Goal: Transaction & Acquisition: Purchase product/service

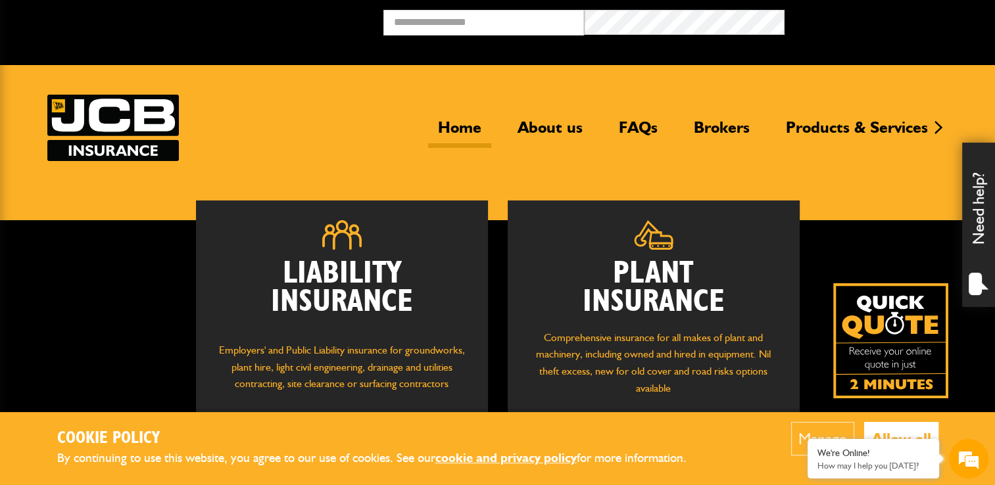
click at [889, 435] on button "Allow all" at bounding box center [901, 439] width 74 height 34
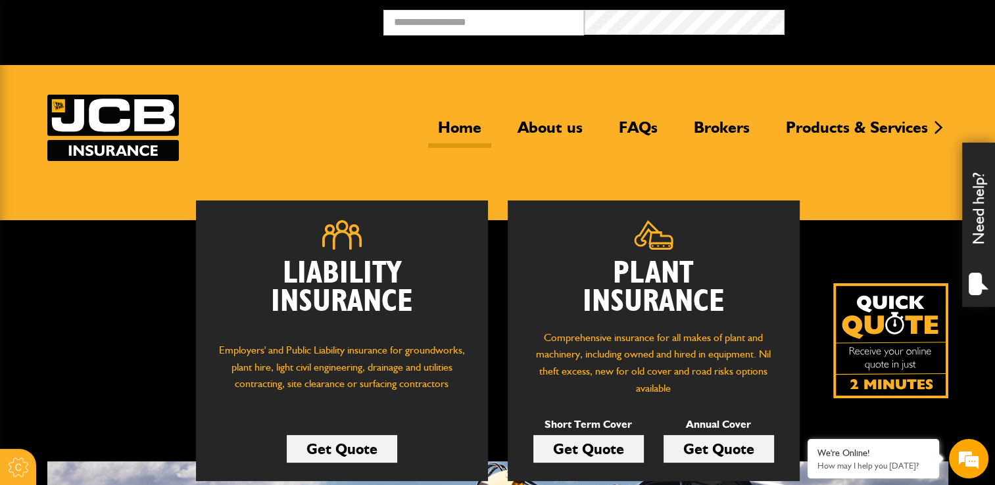
click at [723, 443] on link "Get Quote" at bounding box center [719, 449] width 110 height 28
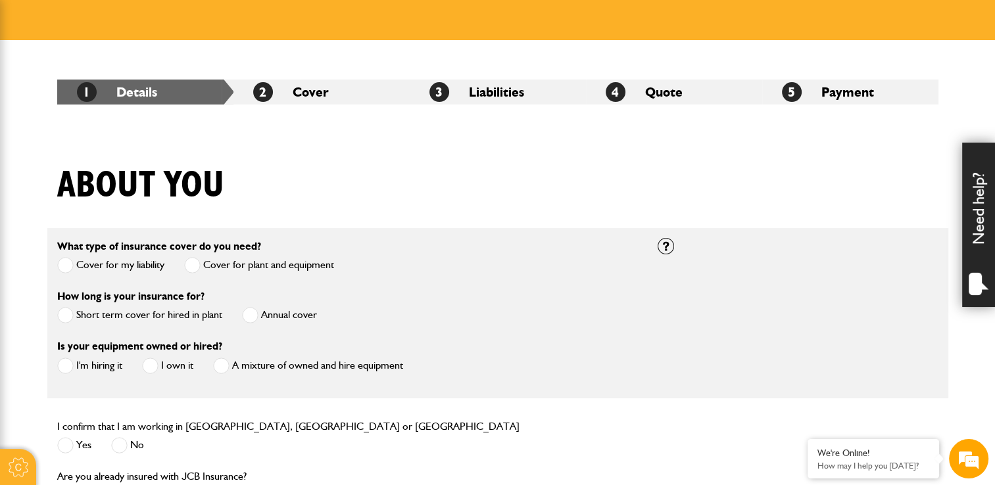
scroll to position [210, 0]
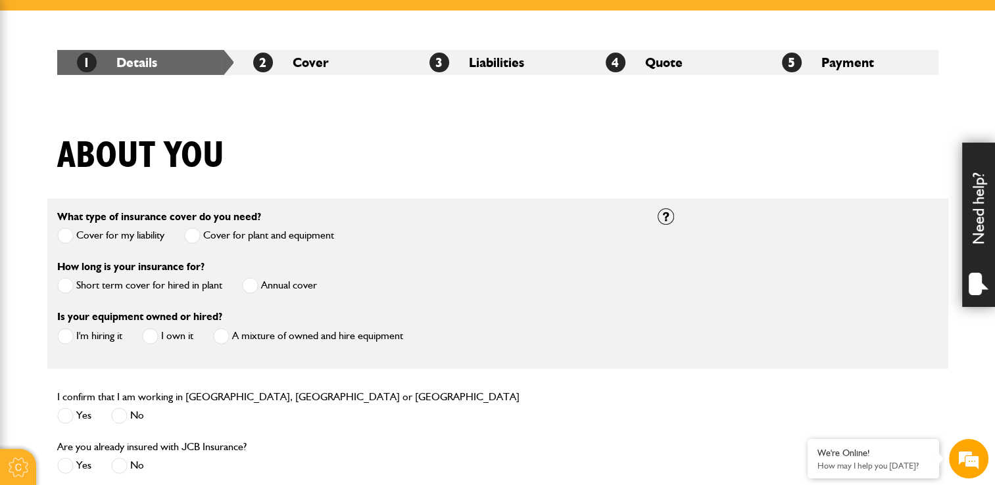
click at [249, 285] on span at bounding box center [250, 285] width 16 height 16
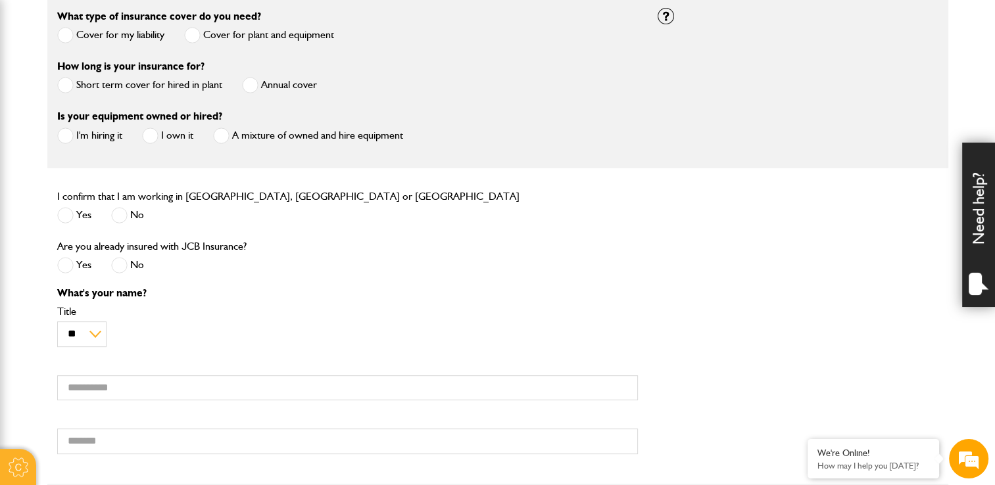
scroll to position [411, 0]
click at [72, 217] on span at bounding box center [65, 214] width 16 height 16
click at [116, 266] on span at bounding box center [119, 264] width 16 height 16
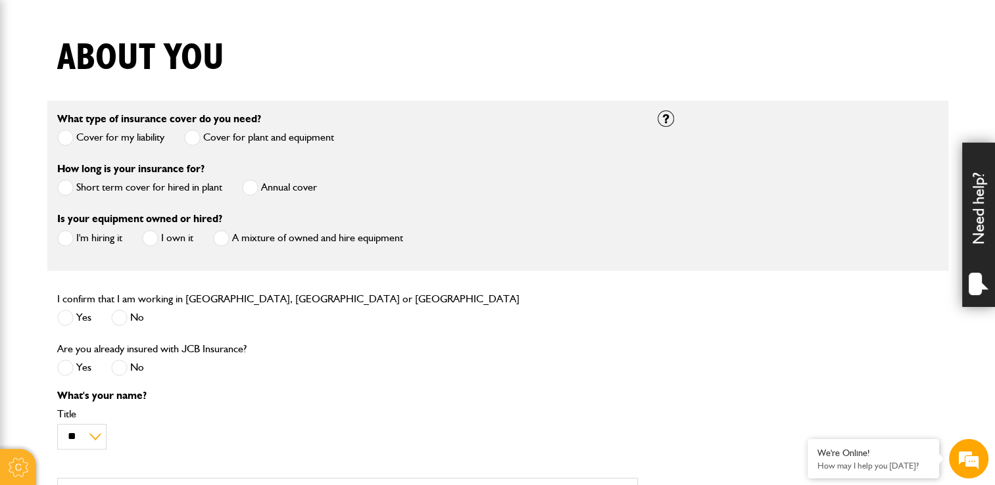
scroll to position [308, 0]
click at [147, 238] on span at bounding box center [150, 238] width 16 height 16
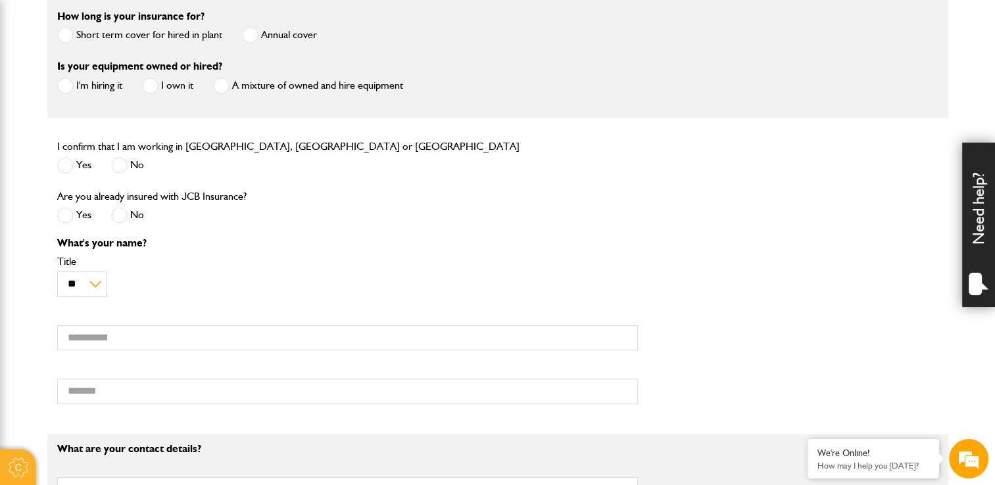
scroll to position [460, 0]
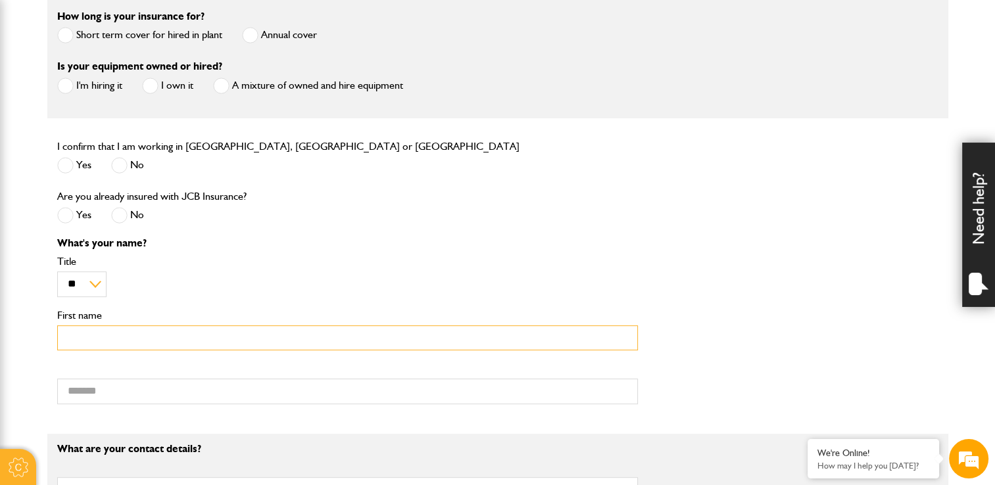
click at [124, 337] on input "First name" at bounding box center [347, 339] width 581 height 26
type input "*****"
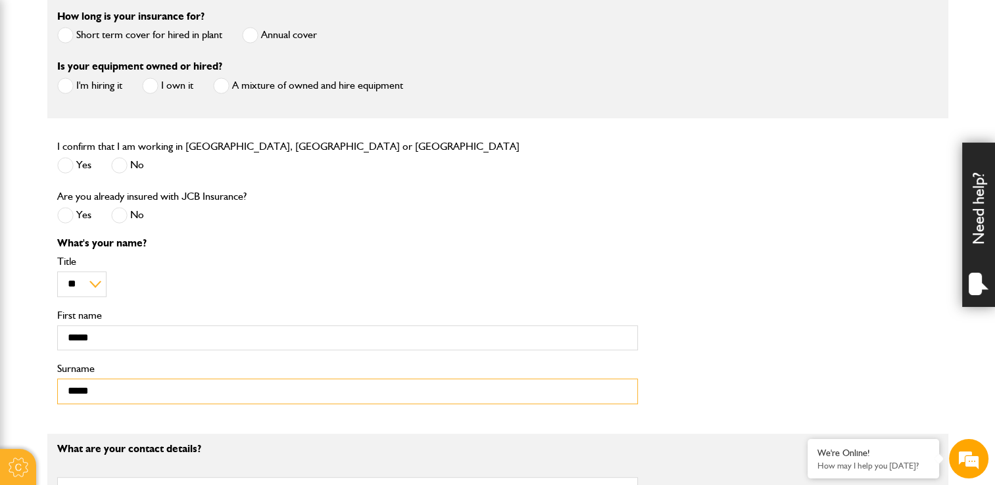
type input "*****"
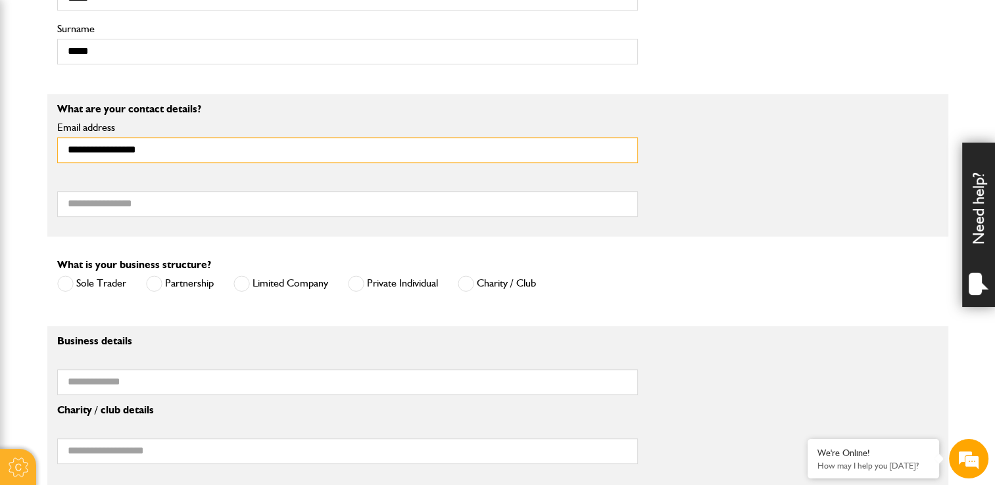
scroll to position [801, 0]
type input "**********"
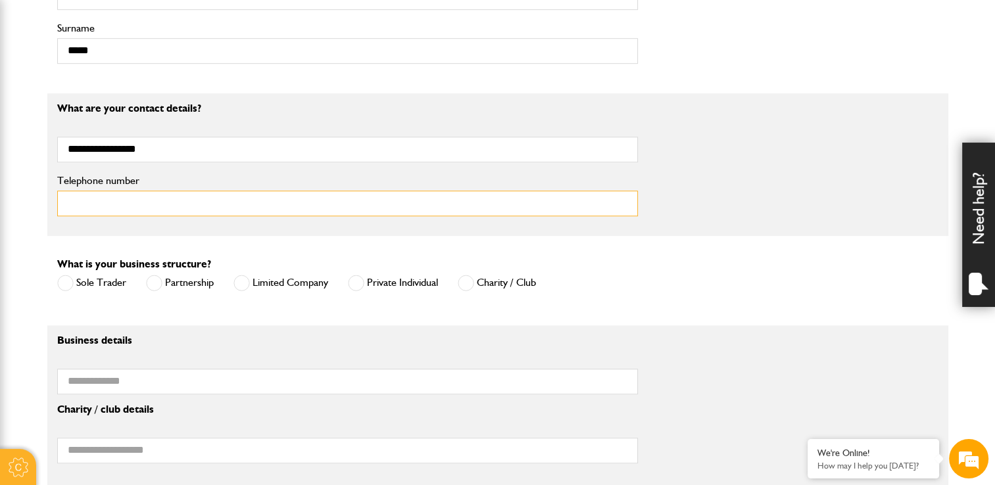
click at [110, 213] on input "Telephone number" at bounding box center [347, 204] width 581 height 26
type input "*"
type input "*****"
type input "**********"
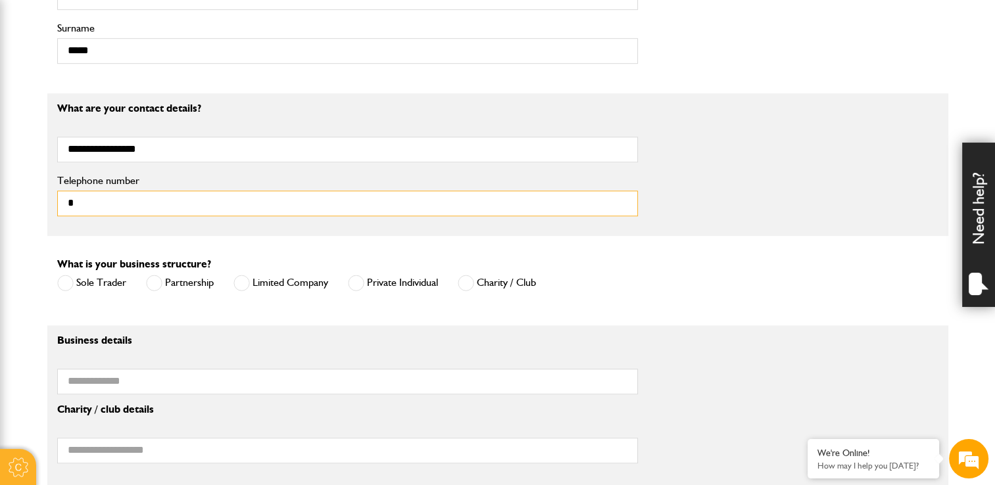
type input "*"
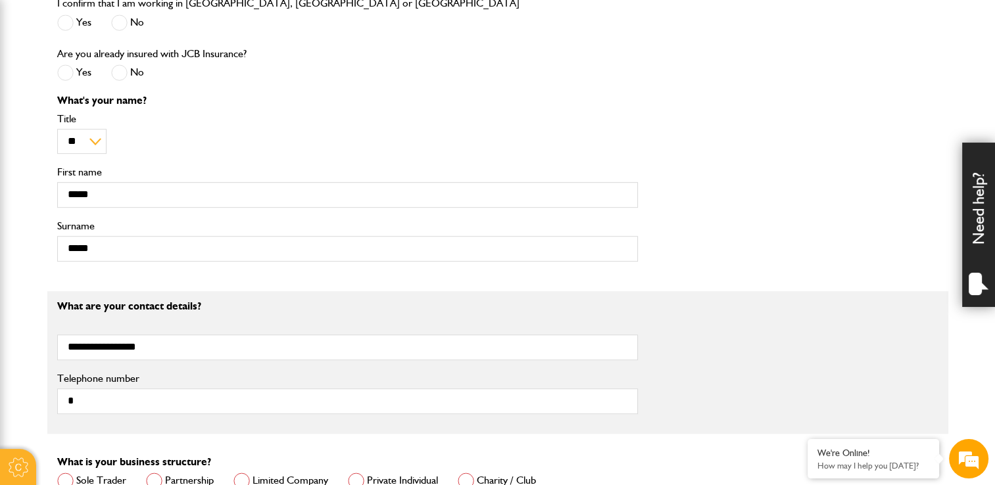
scroll to position [705, 0]
click at [157, 398] on input "*" at bounding box center [347, 400] width 581 height 26
type input "**********"
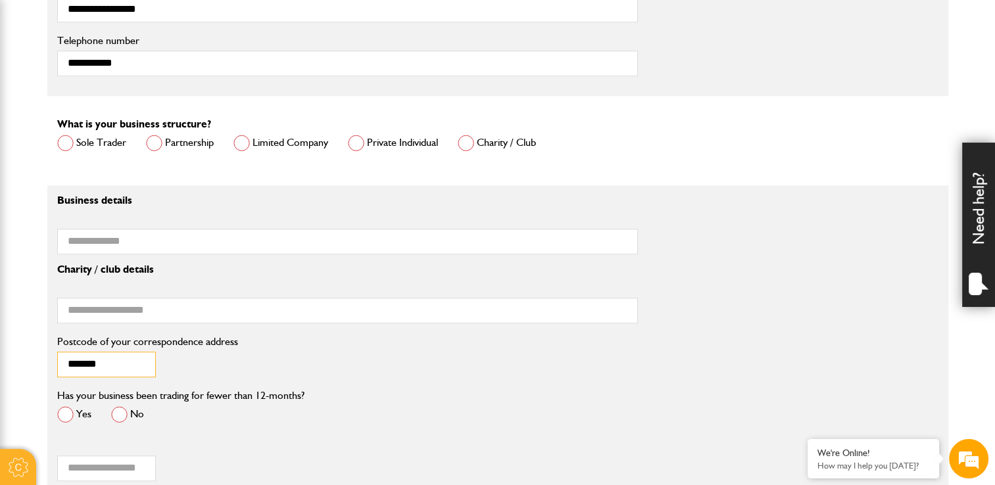
type input "*******"
click at [134, 246] on input "Business name" at bounding box center [347, 242] width 581 height 26
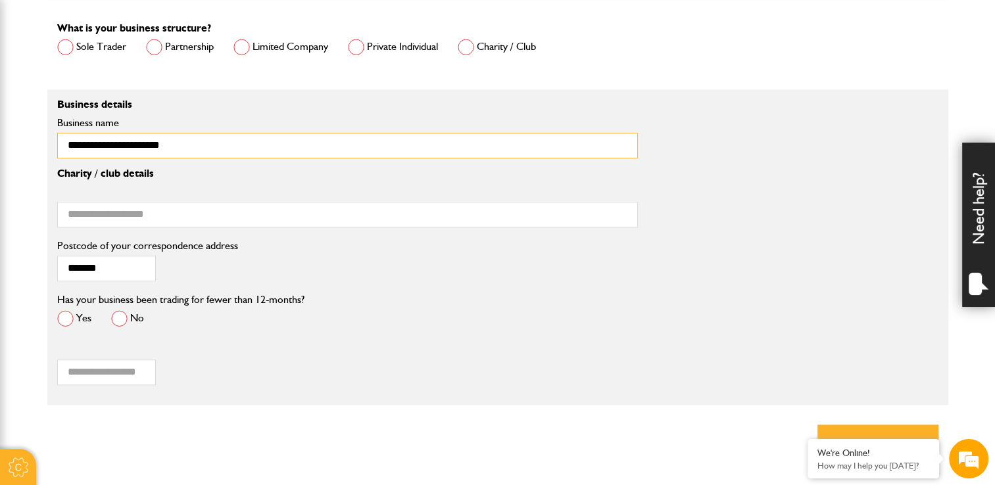
scroll to position [1138, 0]
type input "**********"
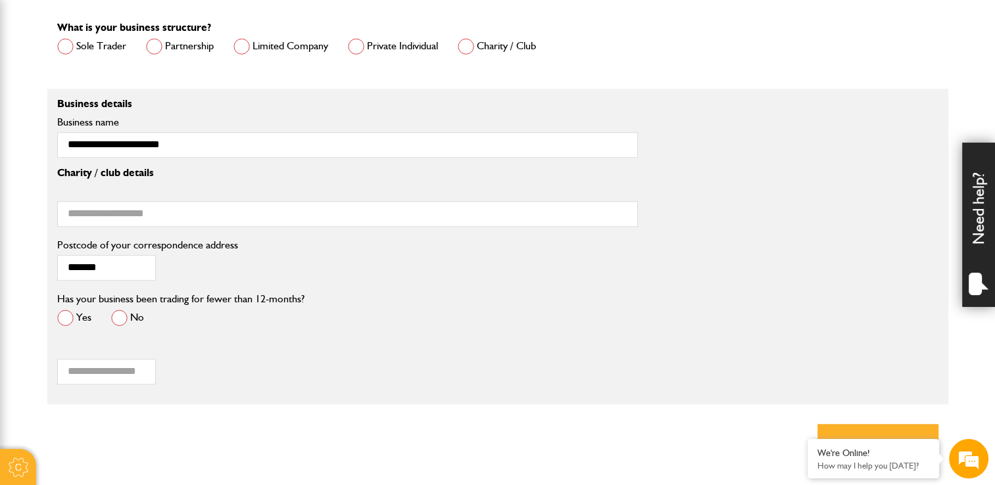
click at [118, 315] on span at bounding box center [119, 318] width 16 height 16
click at [129, 366] on input "*" at bounding box center [106, 372] width 99 height 26
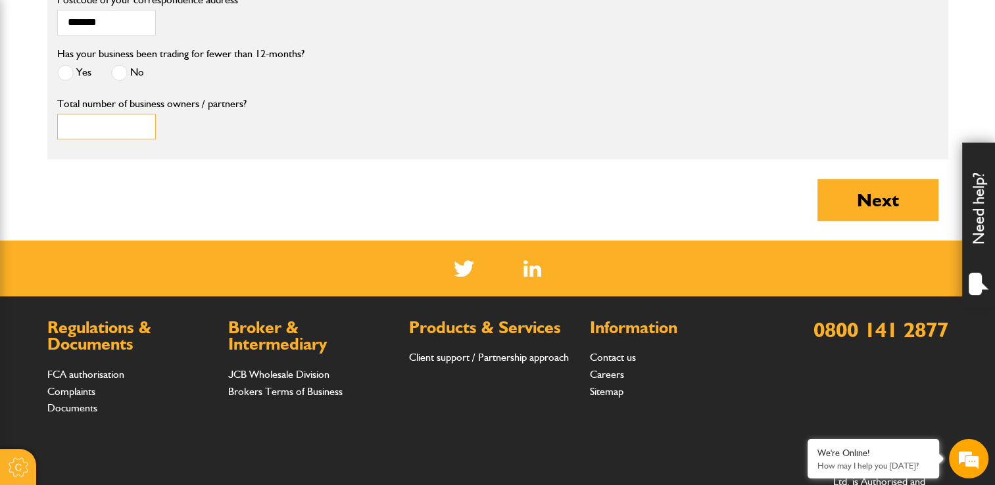
scroll to position [1383, 0]
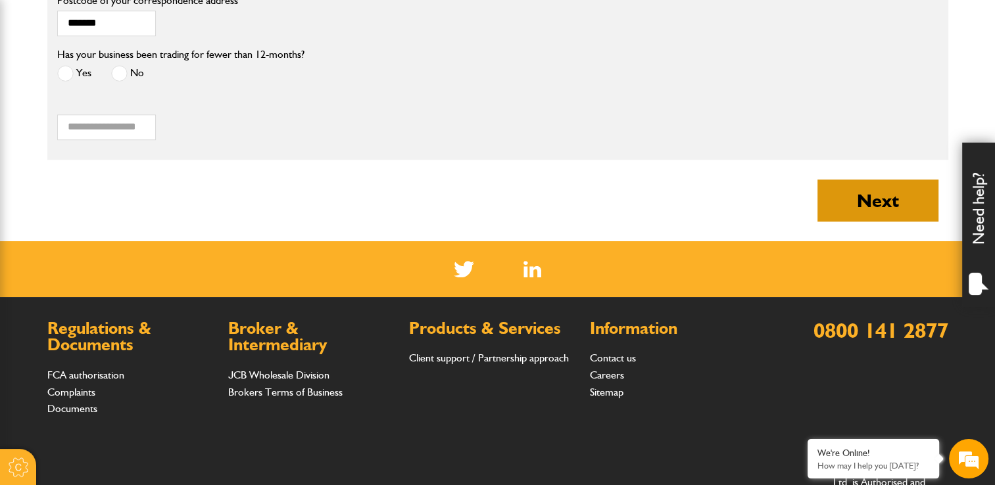
click at [871, 190] on button "Next" at bounding box center [877, 201] width 121 height 42
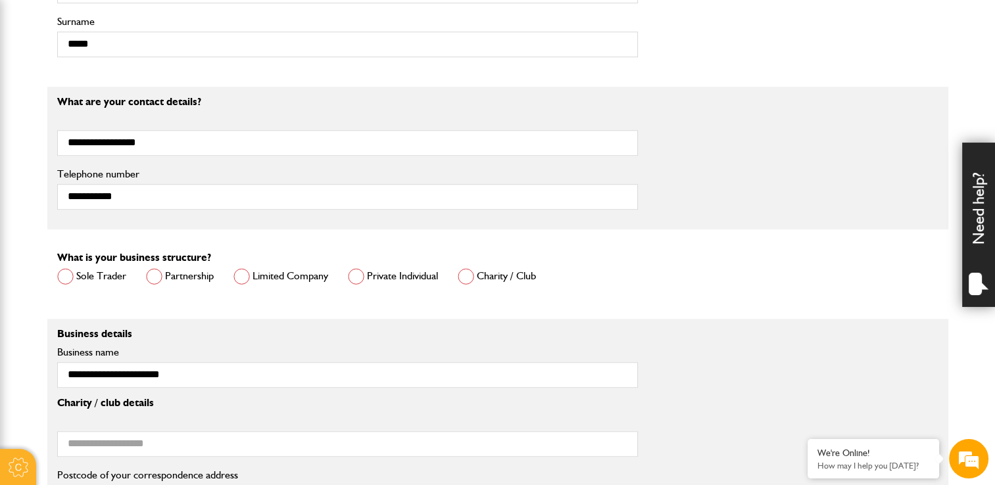
scroll to position [867, 0]
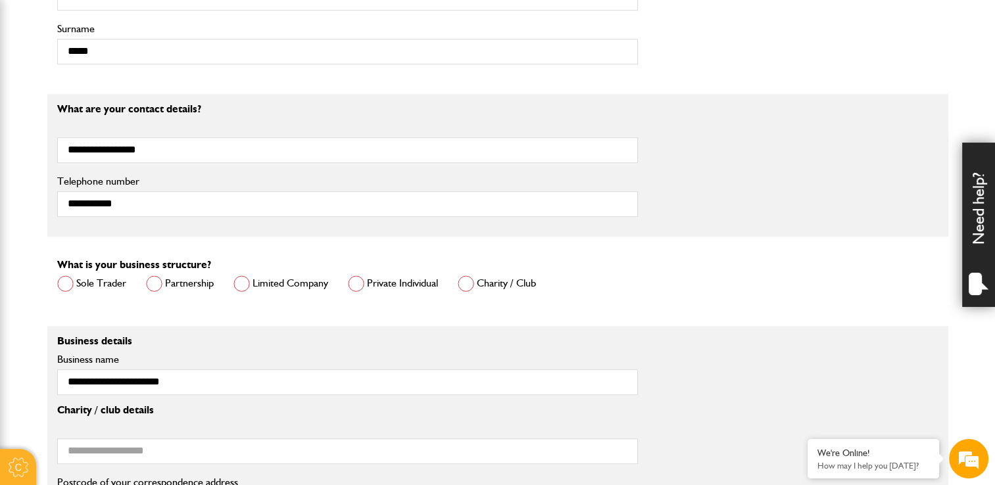
click at [265, 293] on div "Limited Company" at bounding box center [280, 286] width 95 height 22
click at [253, 291] on label "Limited Company" at bounding box center [280, 284] width 95 height 16
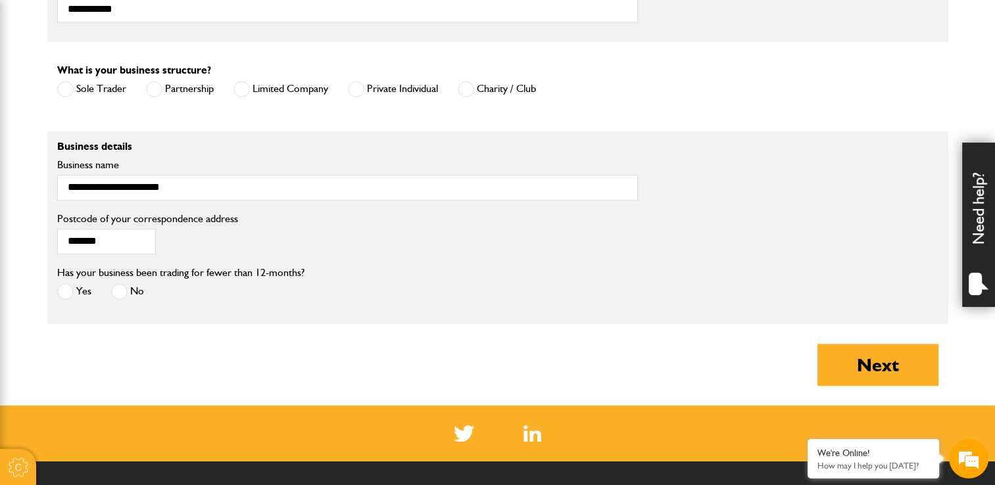
scroll to position [1070, 0]
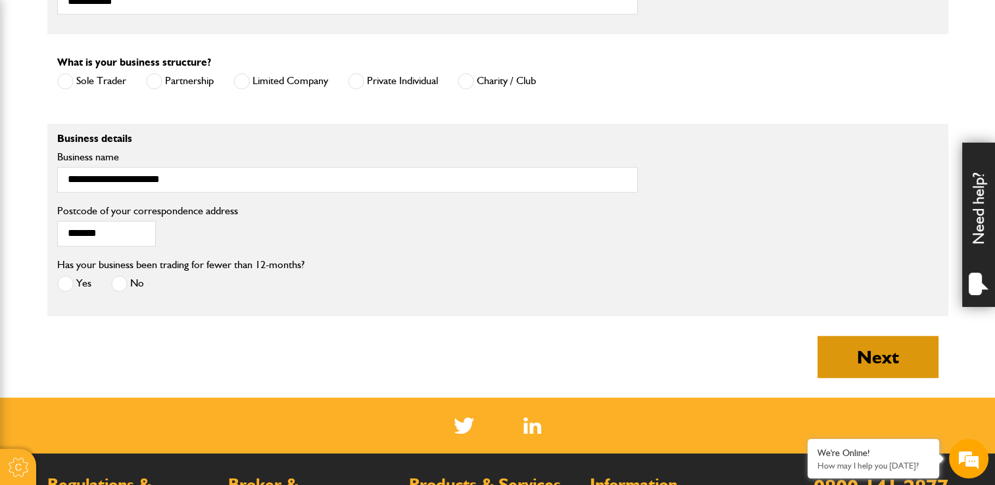
click at [841, 359] on button "Next" at bounding box center [877, 357] width 121 height 42
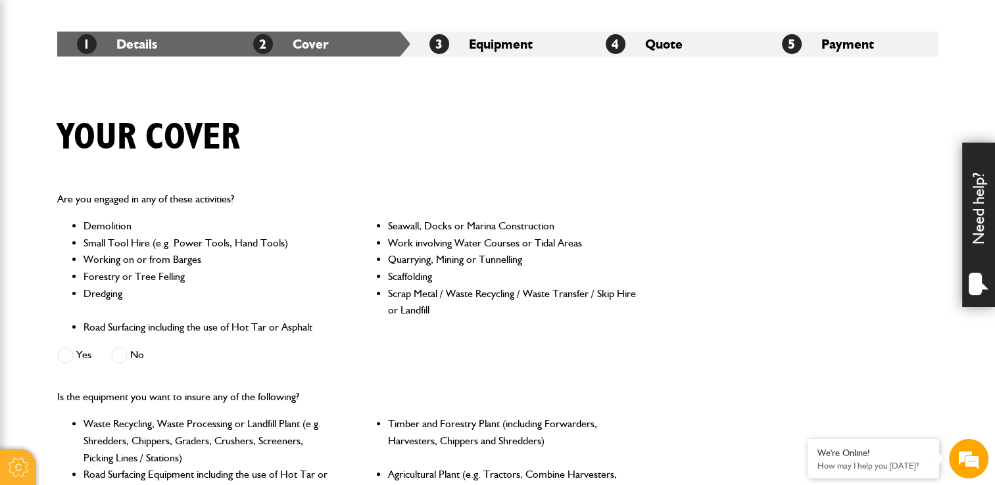
click at [73, 357] on span at bounding box center [65, 355] width 16 height 16
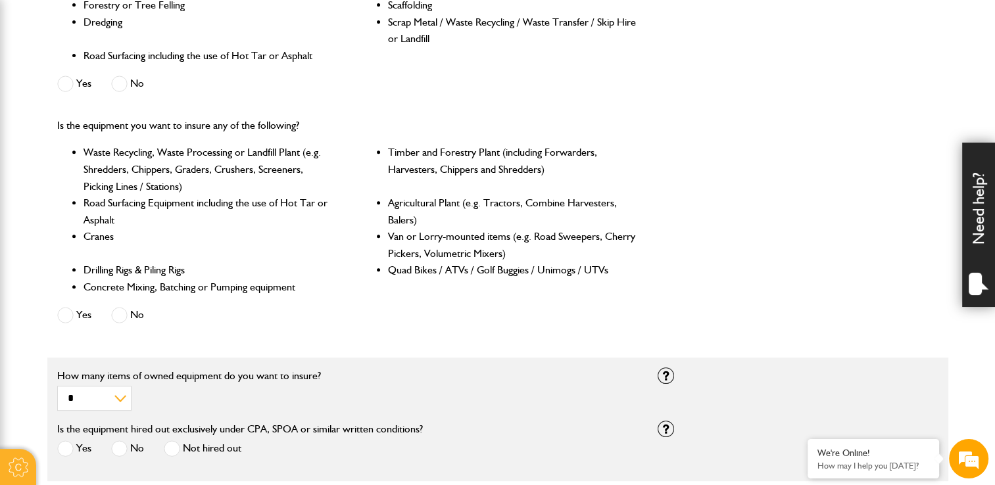
scroll to position [501, 0]
click at [68, 311] on span at bounding box center [65, 314] width 16 height 16
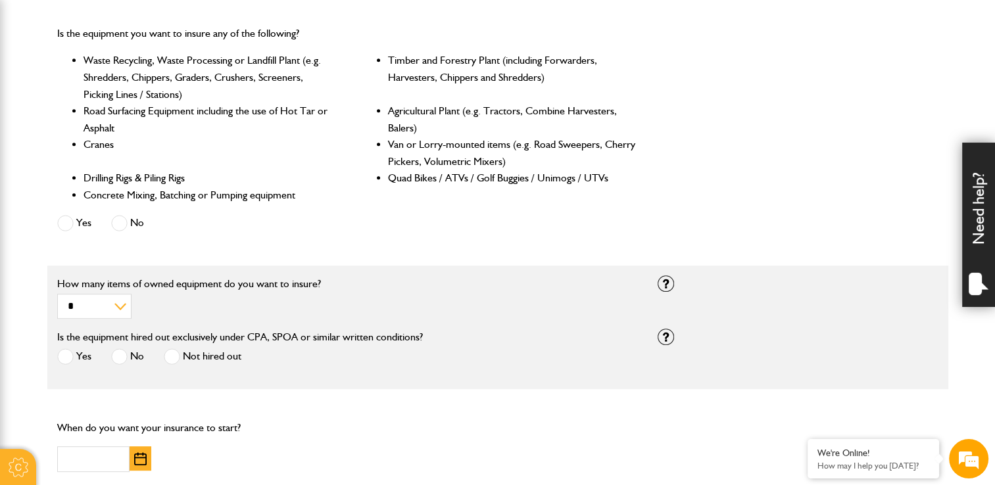
scroll to position [593, 0]
click at [112, 355] on span at bounding box center [119, 355] width 16 height 16
click at [133, 456] on button "button" at bounding box center [141, 457] width 22 height 24
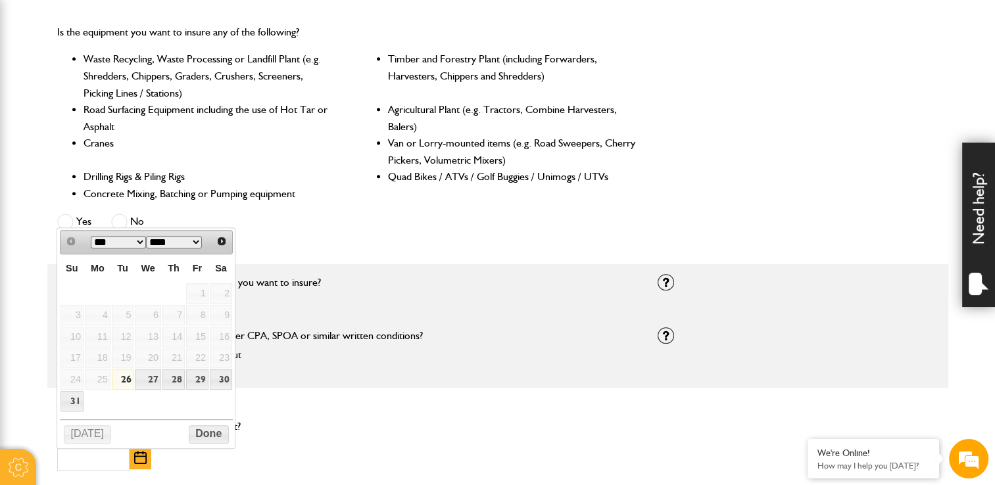
click at [125, 375] on link "26" at bounding box center [123, 380] width 22 height 20
type input "**********"
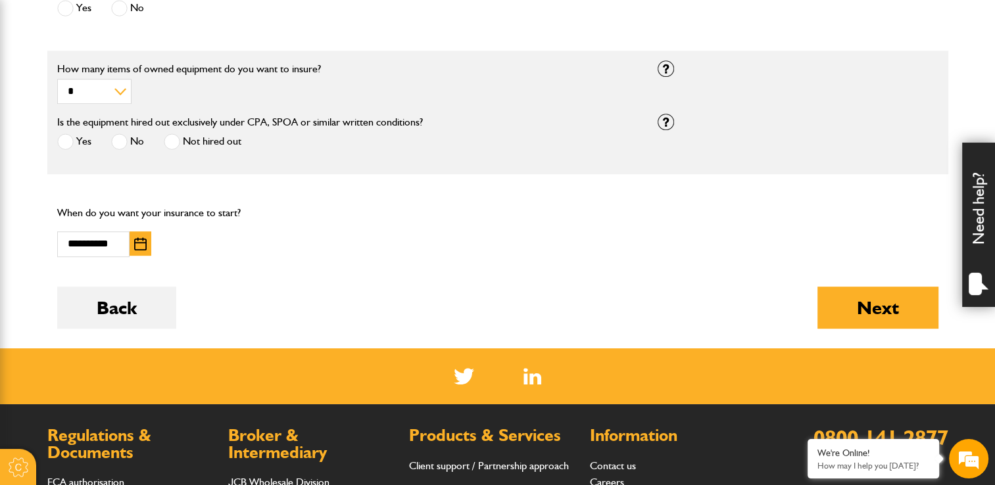
scroll to position [809, 0]
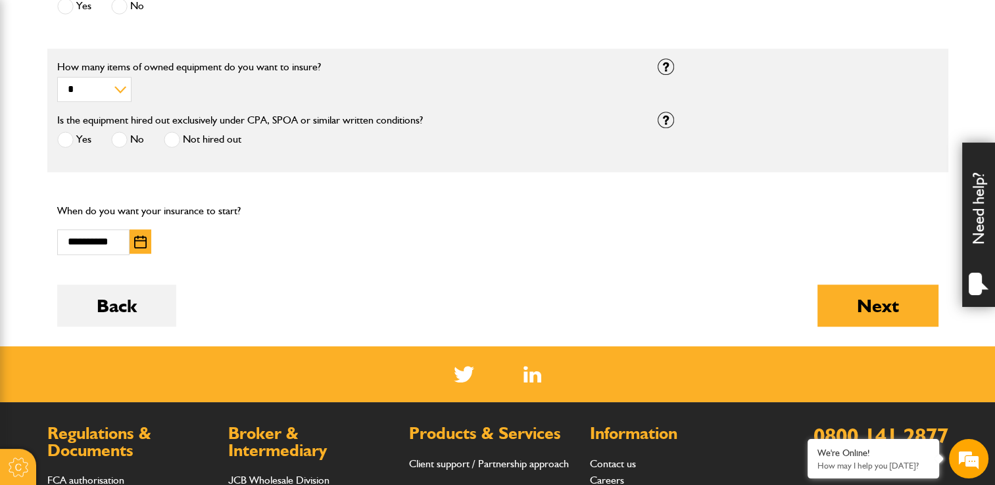
click at [842, 323] on button "Next" at bounding box center [877, 306] width 121 height 42
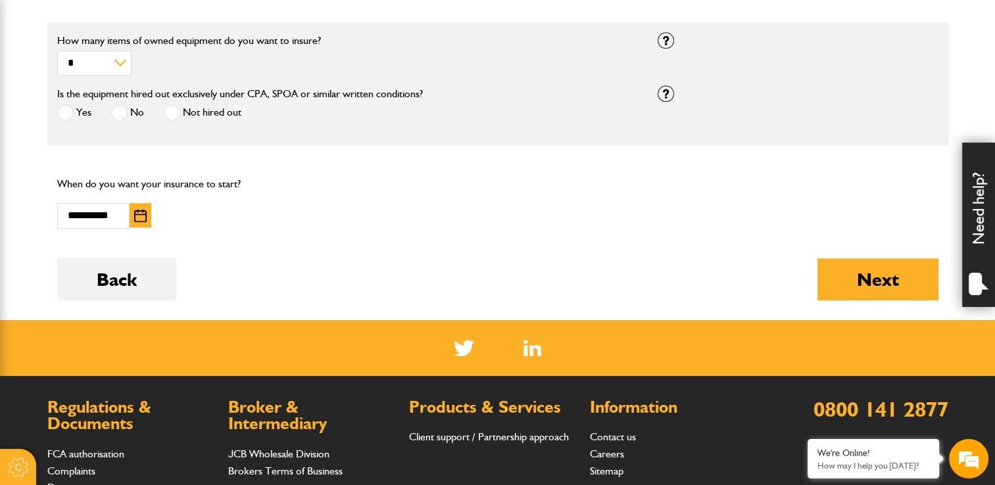
scroll to position [912, 0]
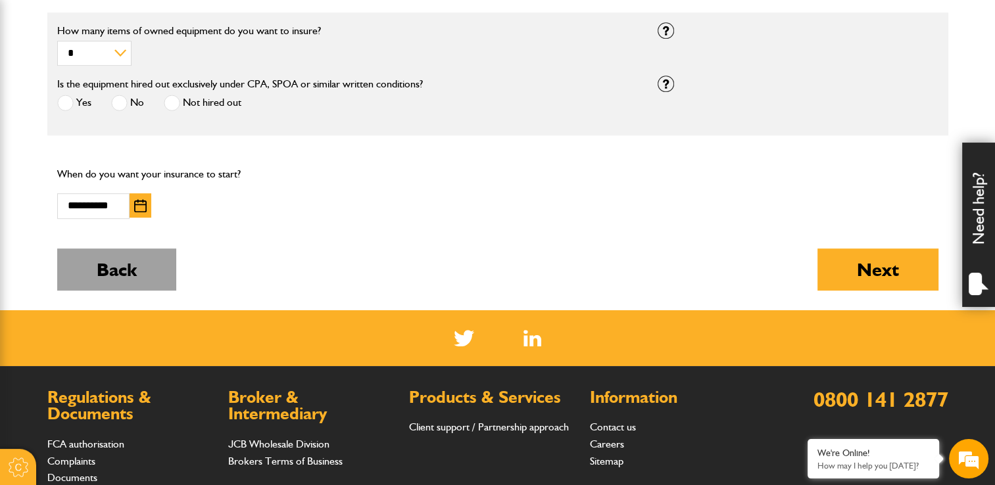
click at [89, 270] on button "Back" at bounding box center [116, 270] width 119 height 42
